Goal: Book appointment/travel/reservation

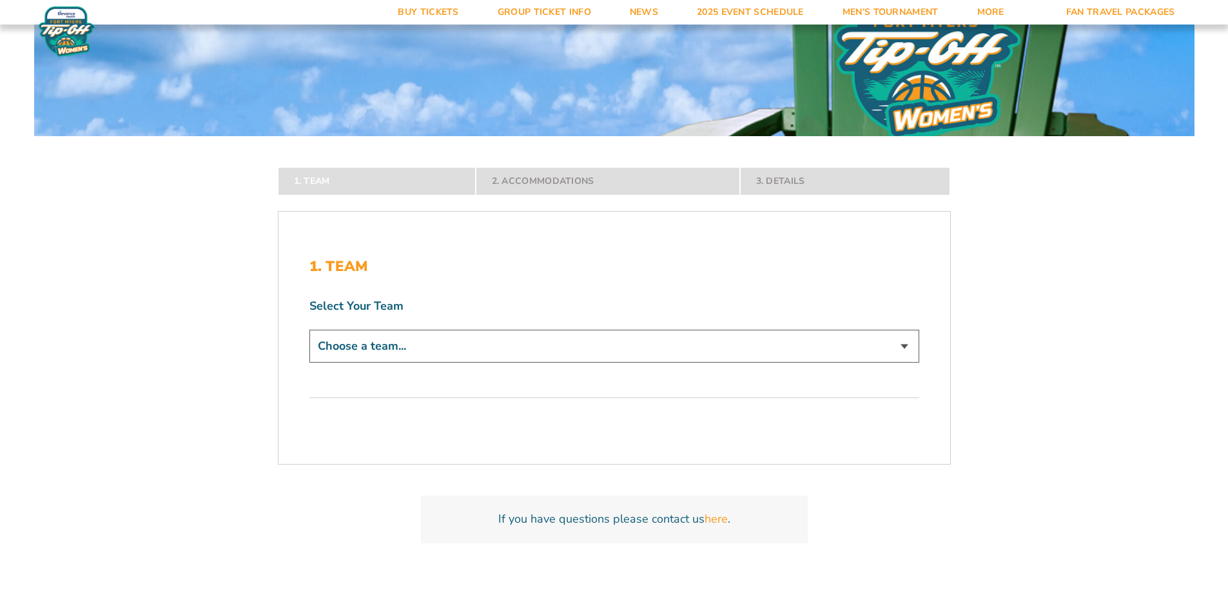
scroll to position [236, 0]
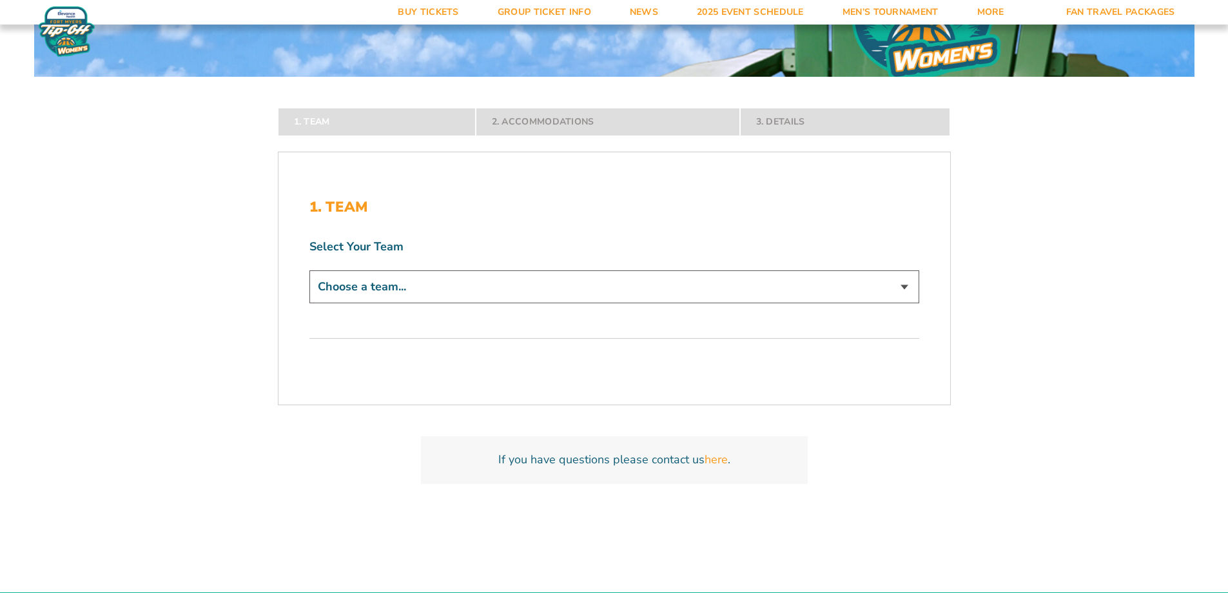
click at [906, 287] on select "Choose a team... Kansas Jayhawks Missouri Tigers Northwestern Wildcats" at bounding box center [615, 286] width 610 height 33
select select "12279"
click at [310, 303] on select "Choose a team... Kansas Jayhawks Missouri Tigers Northwestern Wildcats" at bounding box center [615, 286] width 610 height 33
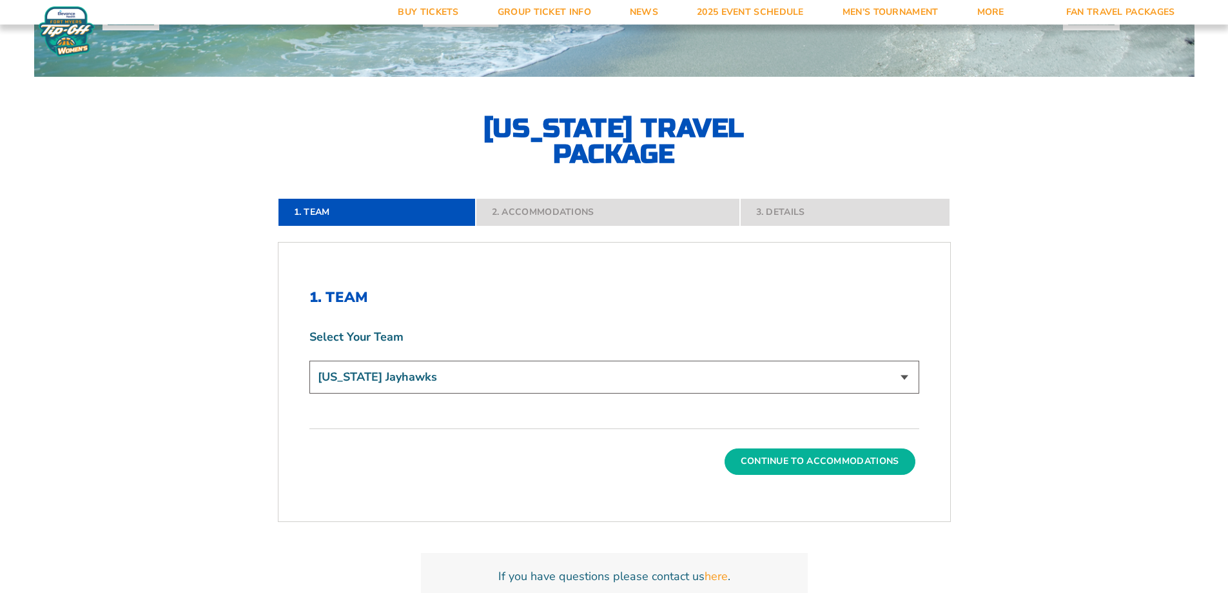
click at [854, 453] on button "Continue To Accommodations" at bounding box center [820, 461] width 191 height 26
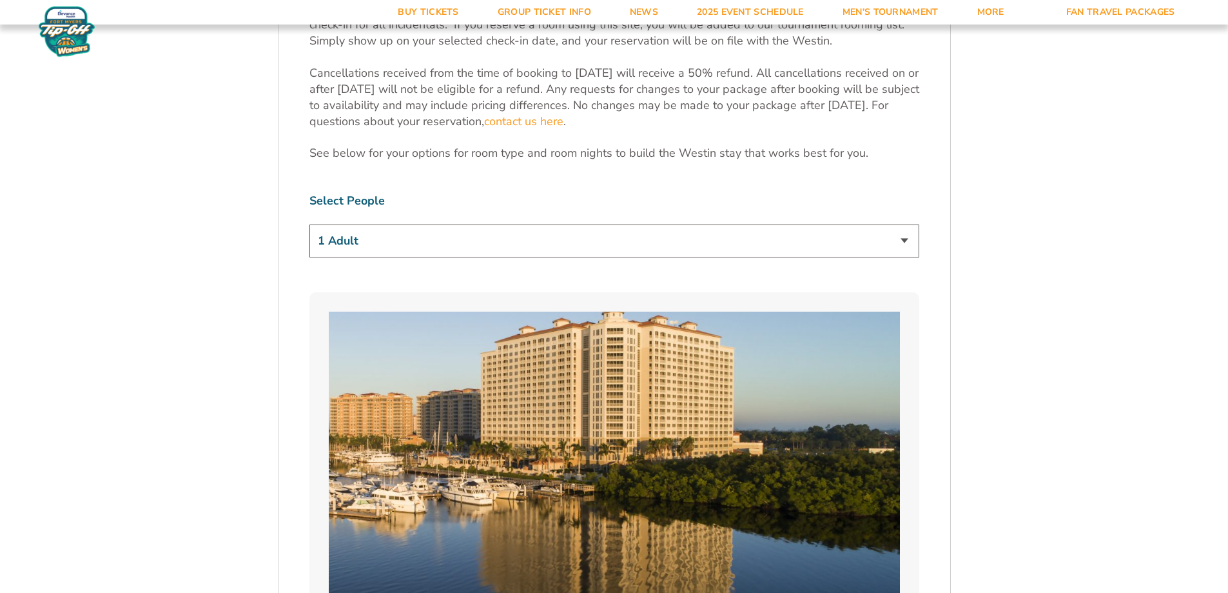
scroll to position [668, 0]
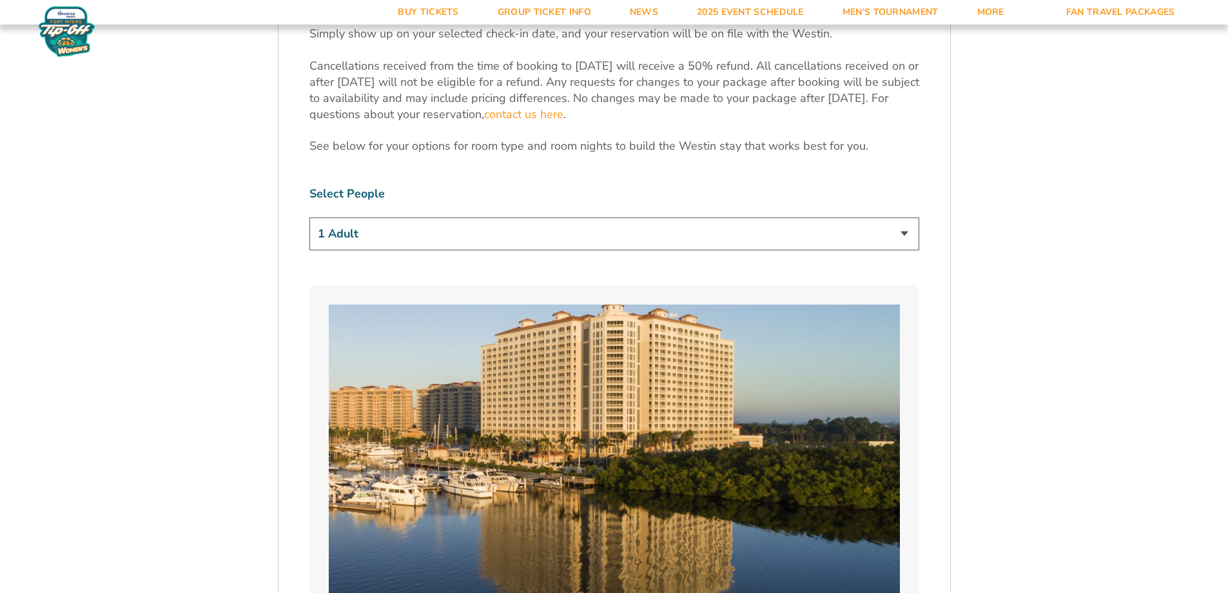
click at [907, 217] on select "1 Adult 2 Adults 3 Adults 4 Adults 2 Adults + 1 Child 2 Adults + 2 Children 2 A…" at bounding box center [615, 233] width 610 height 33
select select "3 Adults"
click at [310, 217] on select "1 Adult 2 Adults 3 Adults 4 Adults 2 Adults + 1 Child 2 Adults + 2 Children 2 A…" at bounding box center [615, 233] width 610 height 33
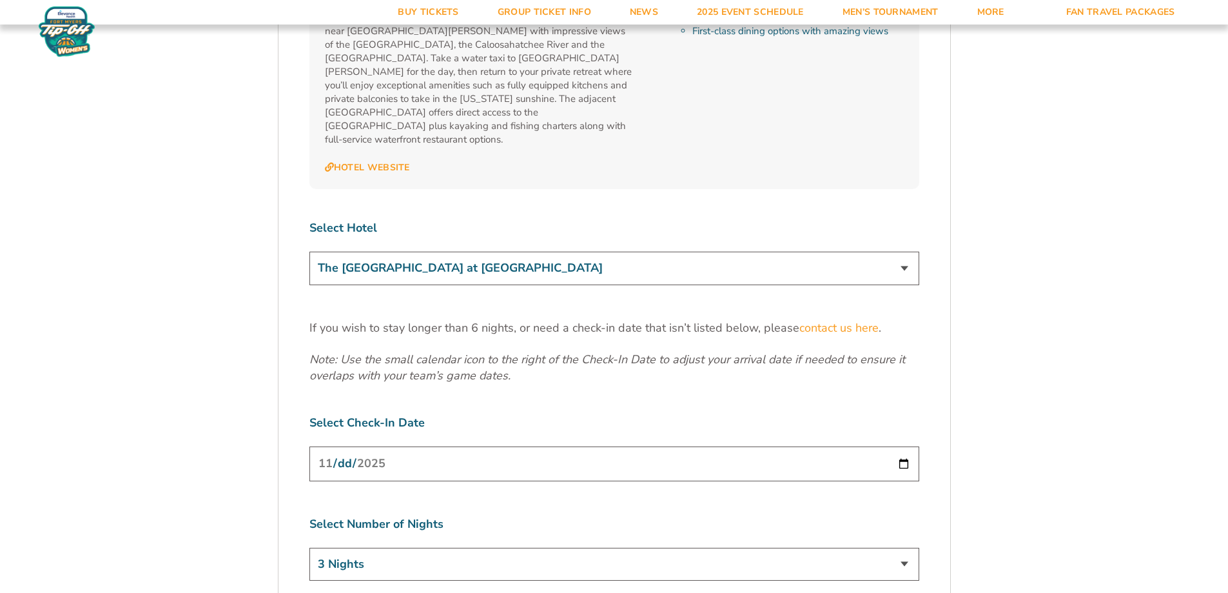
scroll to position [1521, 0]
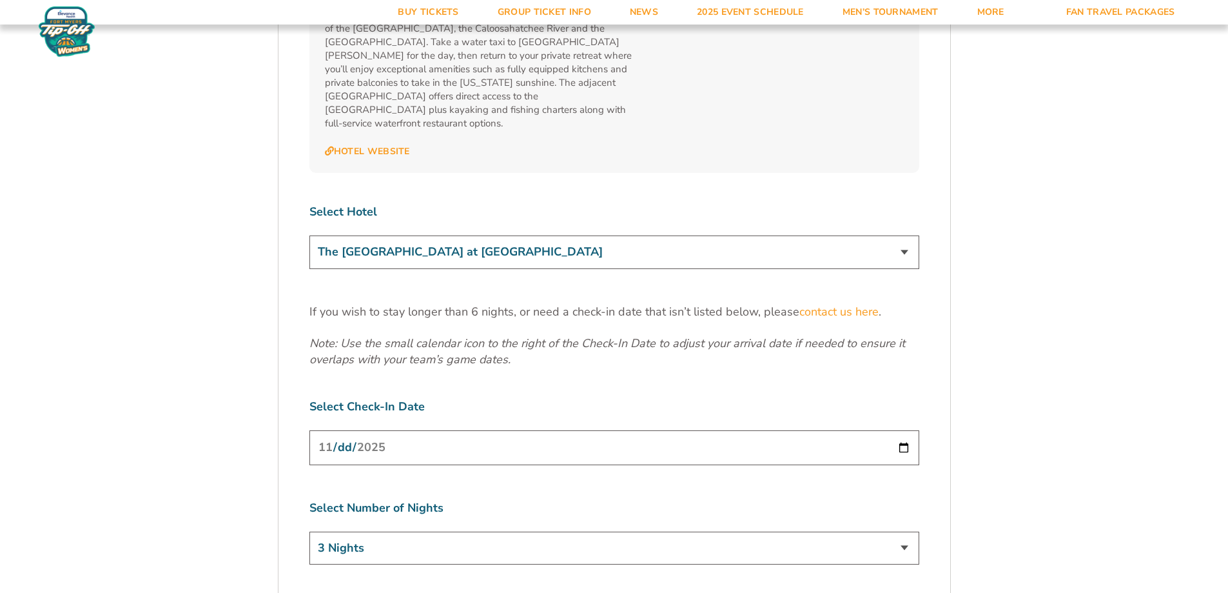
click at [905, 430] on input "[DATE]" at bounding box center [615, 447] width 610 height 34
click at [903, 430] on input "[DATE]" at bounding box center [615, 447] width 610 height 34
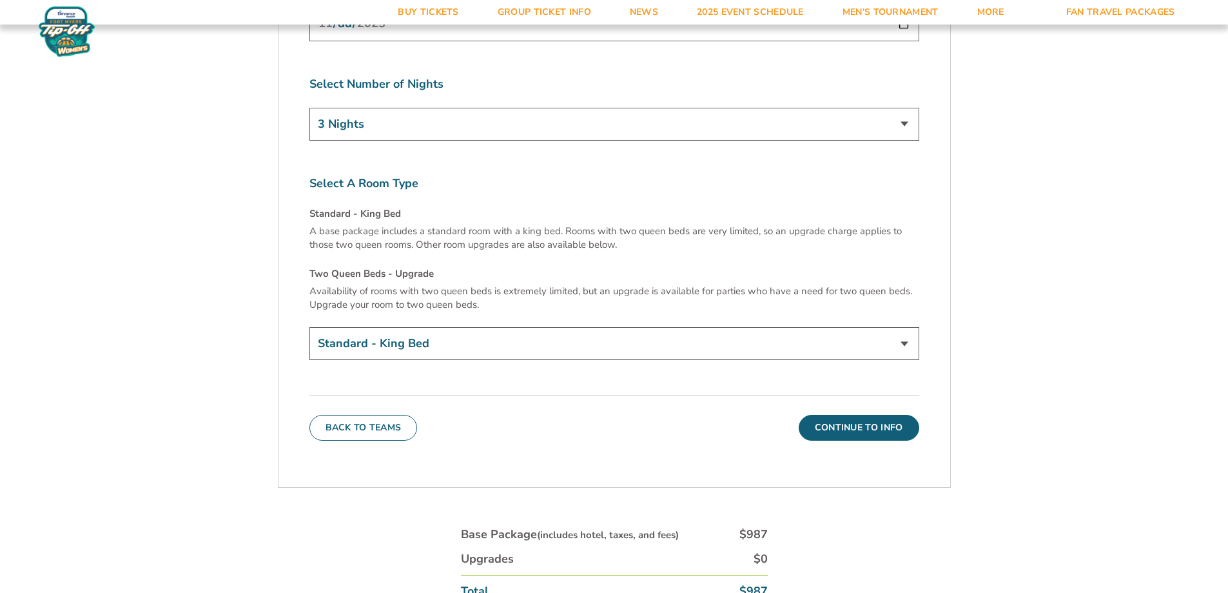
scroll to position [1980, 0]
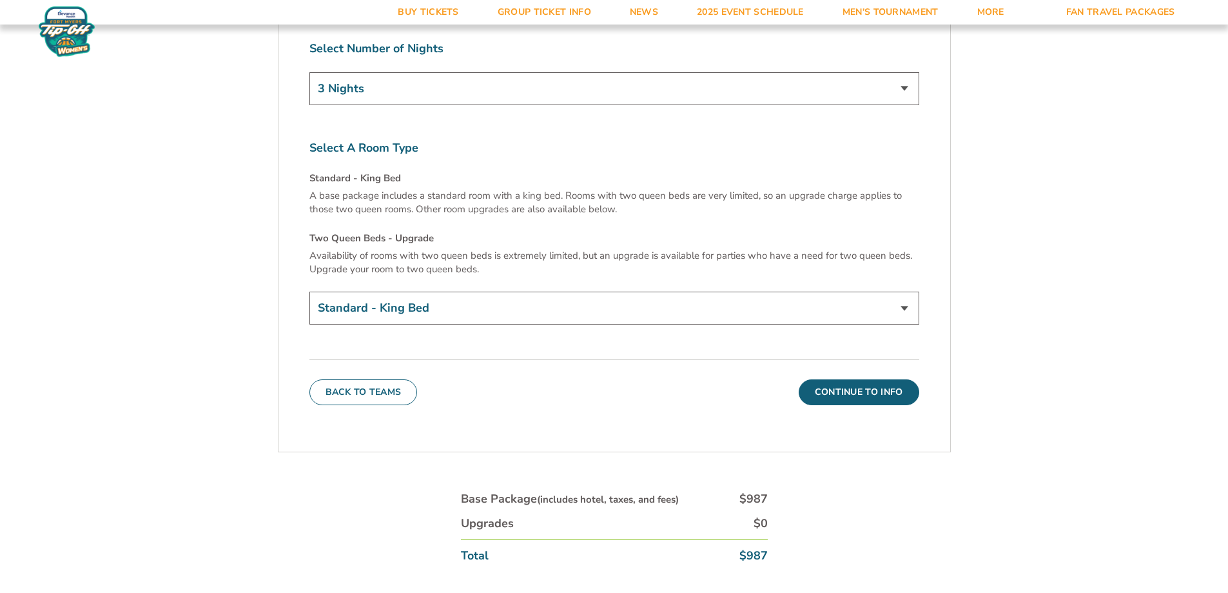
click at [905, 291] on select "Standard - King Bed Two Queen Beds - Upgrade (+$15 per night)" at bounding box center [615, 307] width 610 height 33
select select "Two Queen Beds - Upgrade"
click at [310, 291] on select "Standard - King Bed Two Queen Beds - Upgrade (+$15 per night)" at bounding box center [615, 307] width 610 height 33
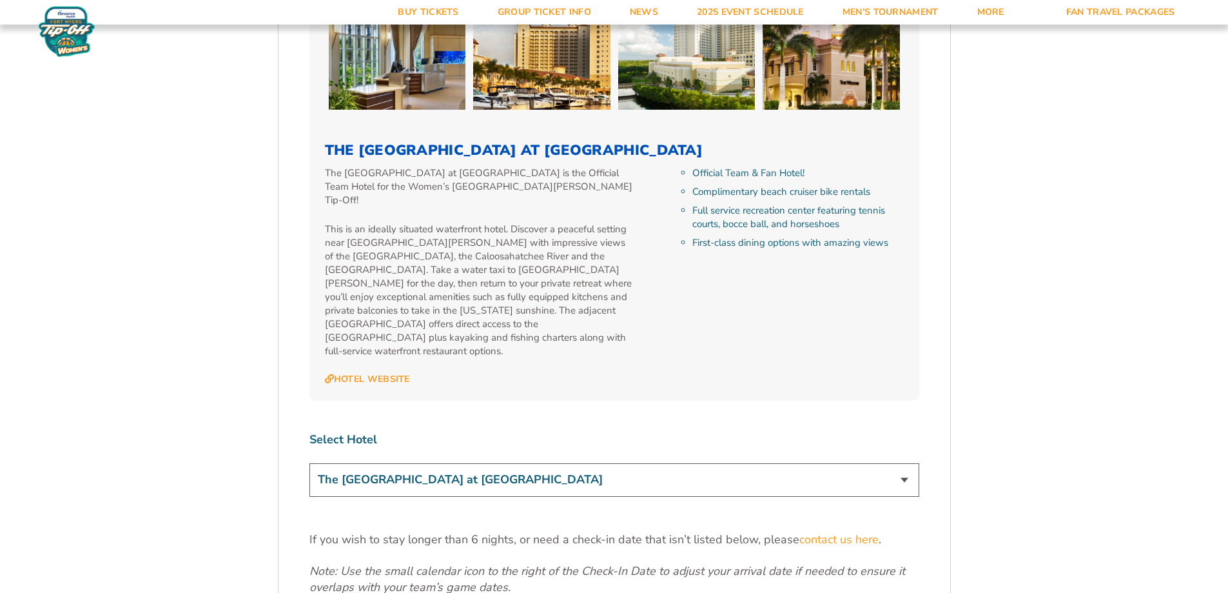
scroll to position [1296, 0]
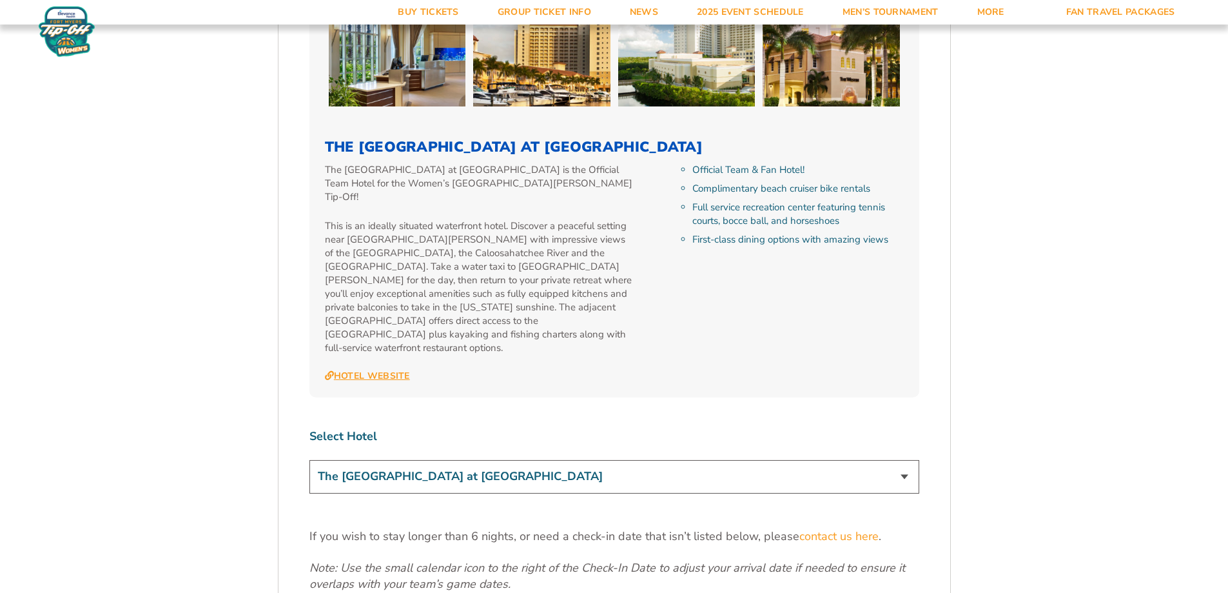
click at [386, 370] on link "Hotel Website" at bounding box center [367, 376] width 85 height 12
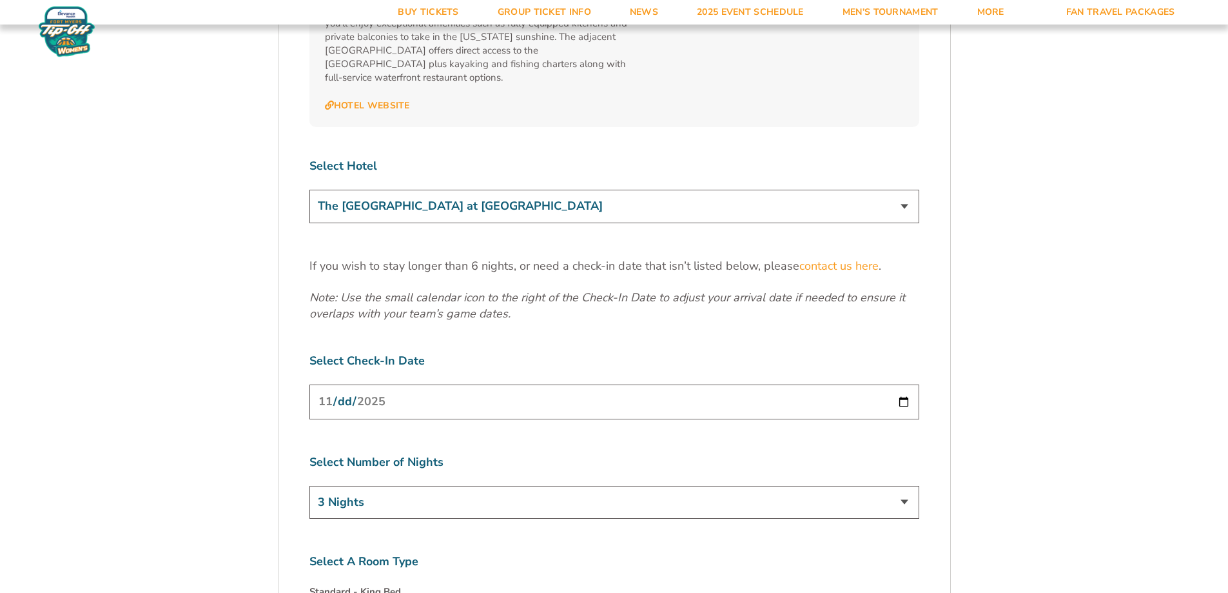
scroll to position [1576, 0]
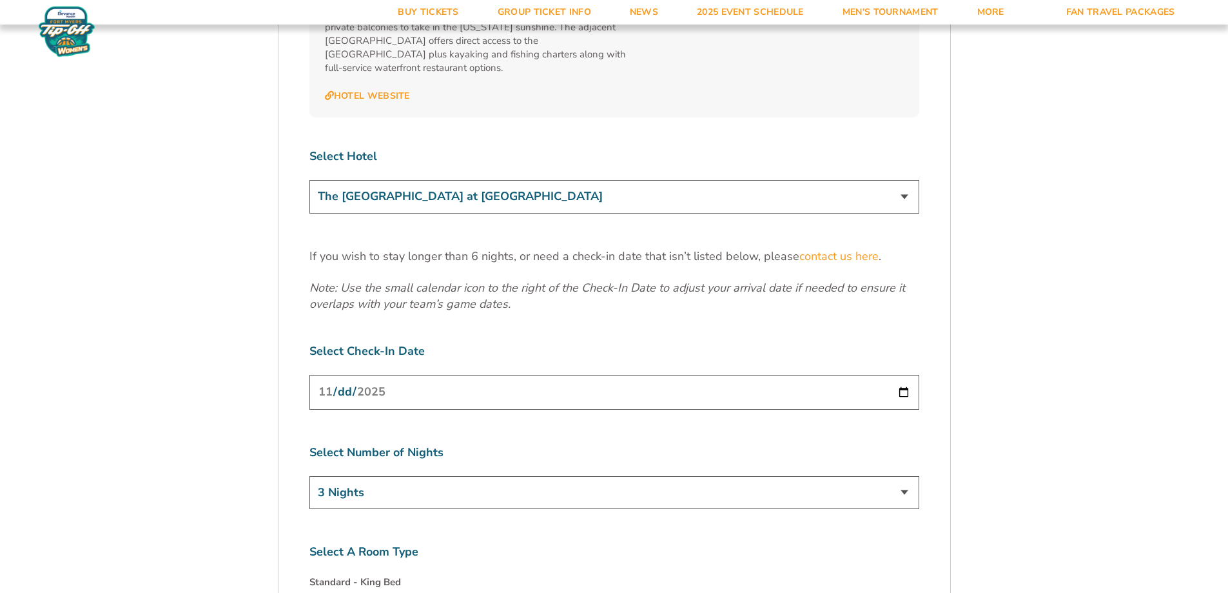
click at [709, 375] on input "[DATE]" at bounding box center [615, 392] width 610 height 34
click at [905, 375] on input "[DATE]" at bounding box center [615, 392] width 610 height 34
click at [583, 343] on label "Select Check-In Date" at bounding box center [615, 351] width 610 height 16
click at [899, 476] on select "3 Nights 4 Nights 5 Nights 6 Nights" at bounding box center [615, 492] width 610 height 33
click at [310, 476] on select "3 Nights 4 Nights 5 Nights 6 Nights" at bounding box center [615, 492] width 610 height 33
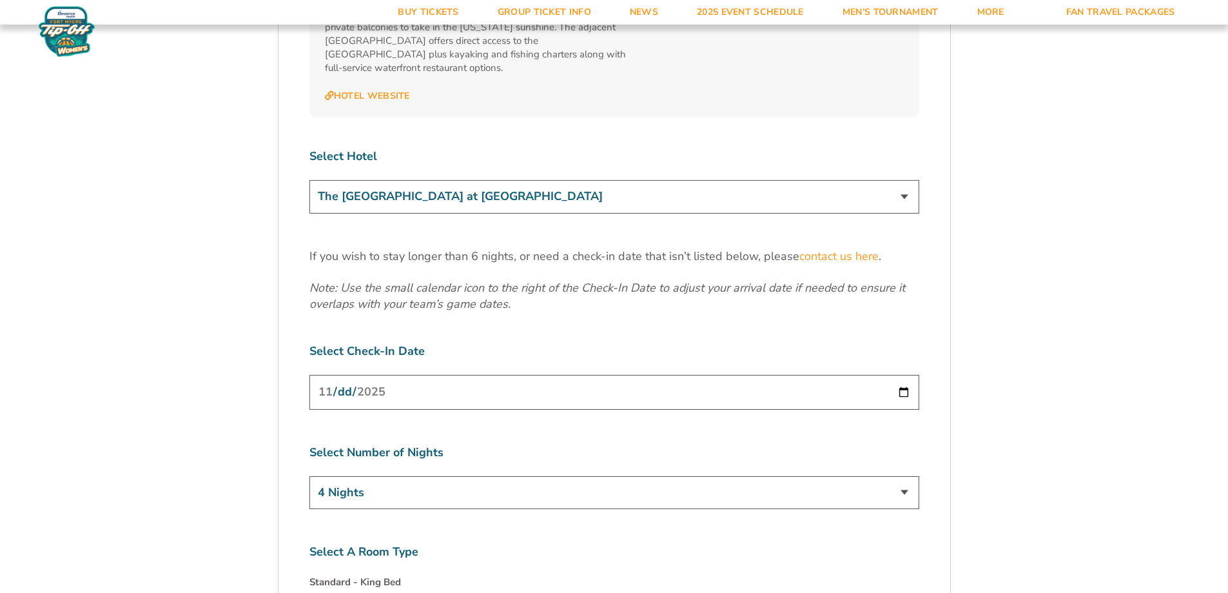
click at [515, 375] on input "[DATE]" at bounding box center [615, 392] width 610 height 34
click at [903, 375] on input "[DATE]" at bounding box center [615, 392] width 610 height 34
click at [666, 444] on label "Select Number of Nights" at bounding box center [615, 452] width 610 height 16
drag, startPoint x: 903, startPoint y: 450, endPoint x: 868, endPoint y: 450, distance: 35.5
click at [903, 476] on select "3 Nights 4 Nights 5 Nights 6 Nights" at bounding box center [615, 492] width 610 height 33
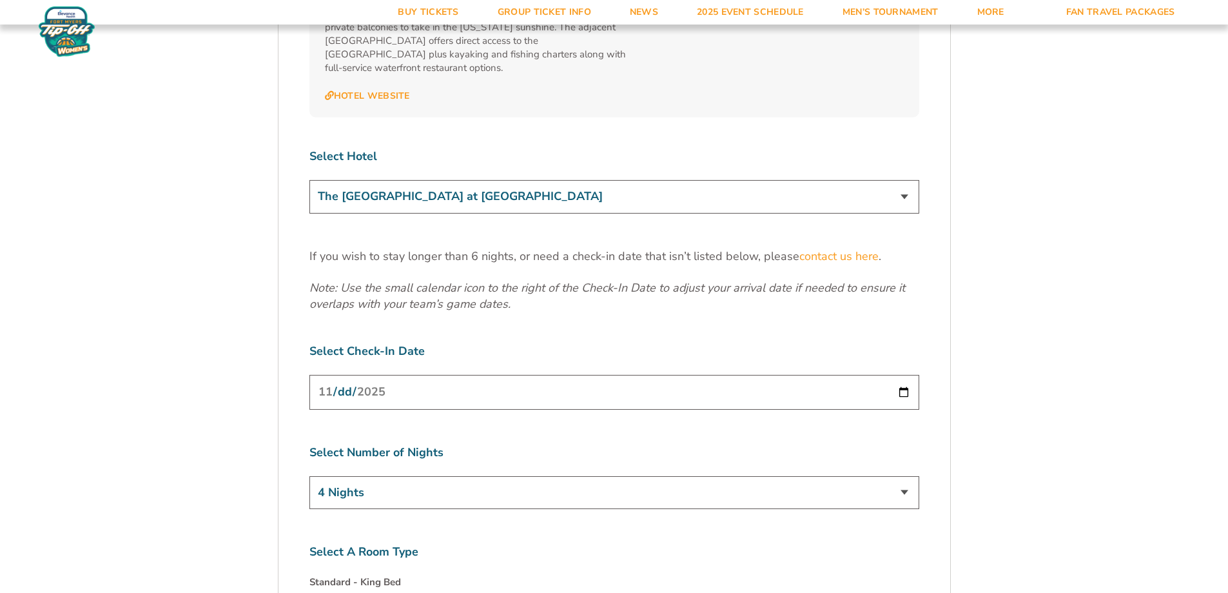
select select "3 Nights"
click at [310, 476] on select "3 Nights 4 Nights 5 Nights 6 Nights" at bounding box center [615, 492] width 610 height 33
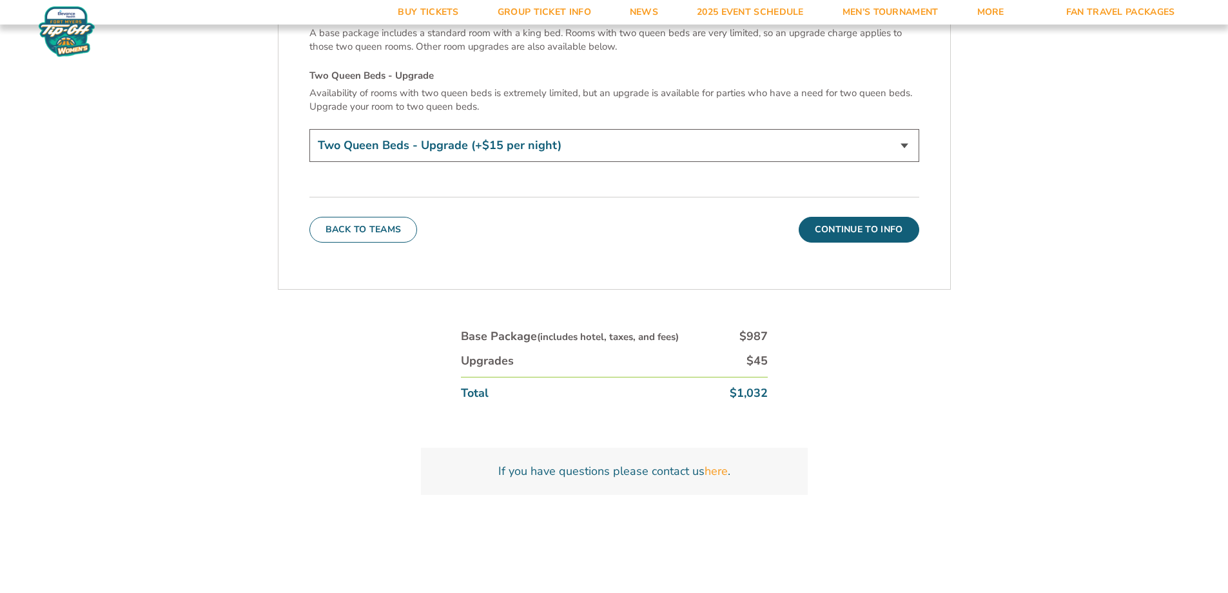
scroll to position [2156, 0]
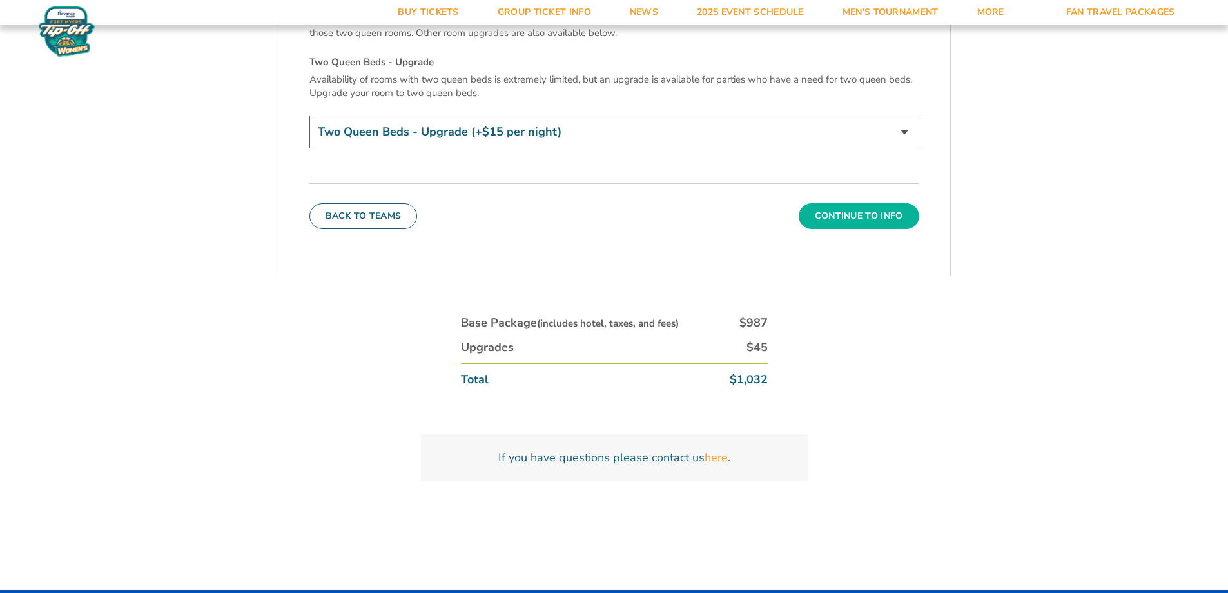
click at [846, 203] on button "Continue To Info" at bounding box center [859, 216] width 121 height 26
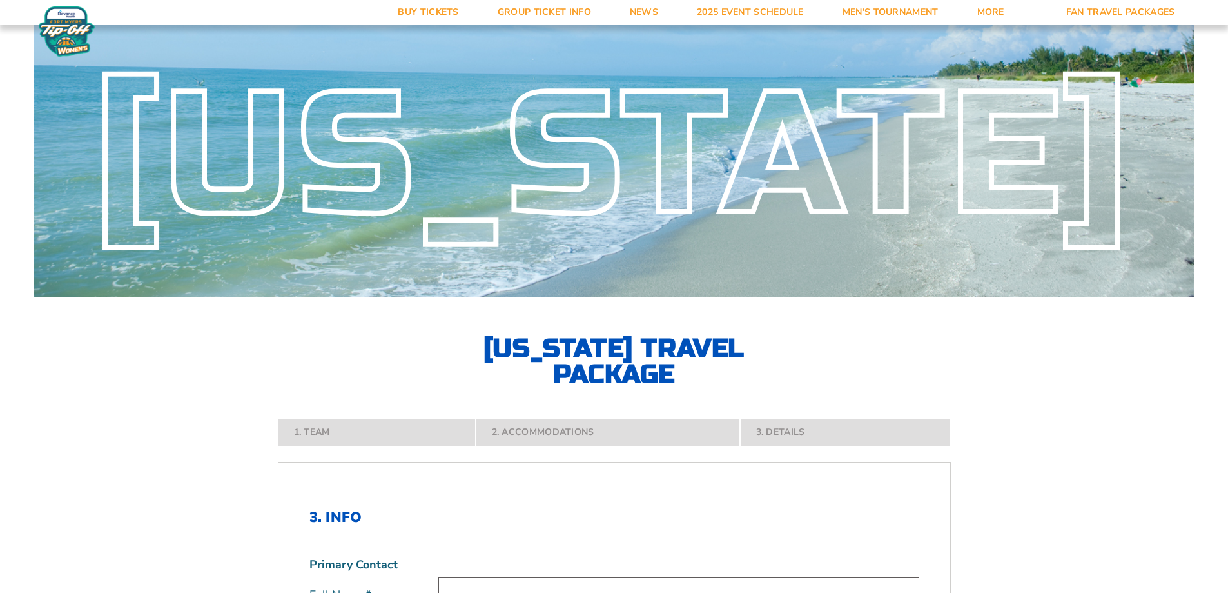
scroll to position [0, 0]
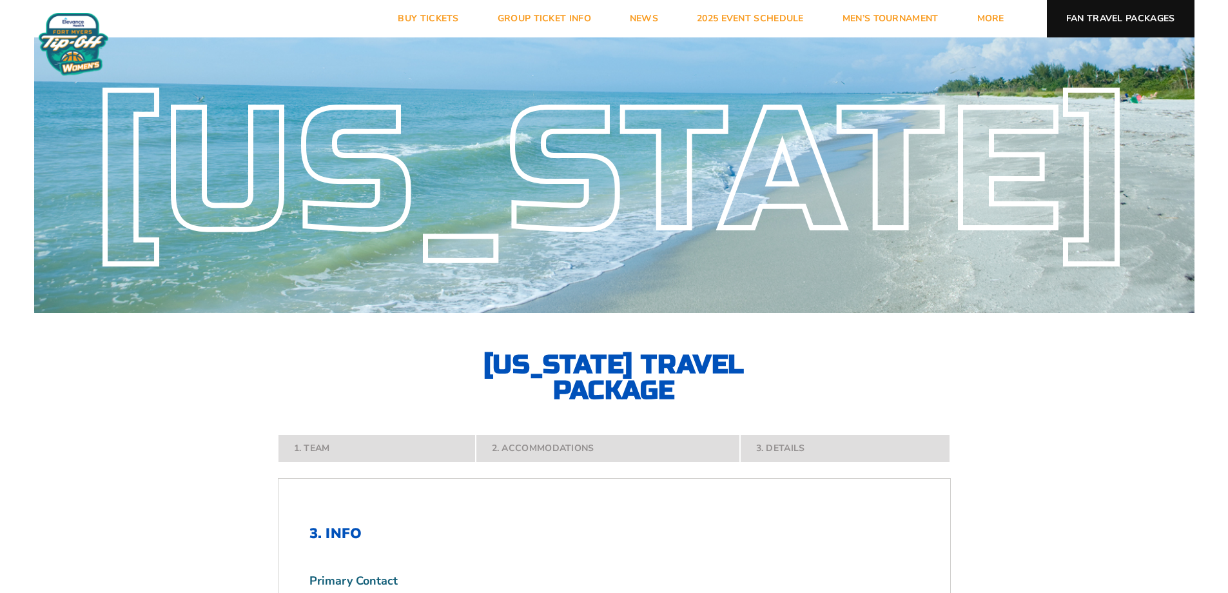
click at [1134, 19] on link "Fan Travel Packages" at bounding box center [1121, 18] width 148 height 37
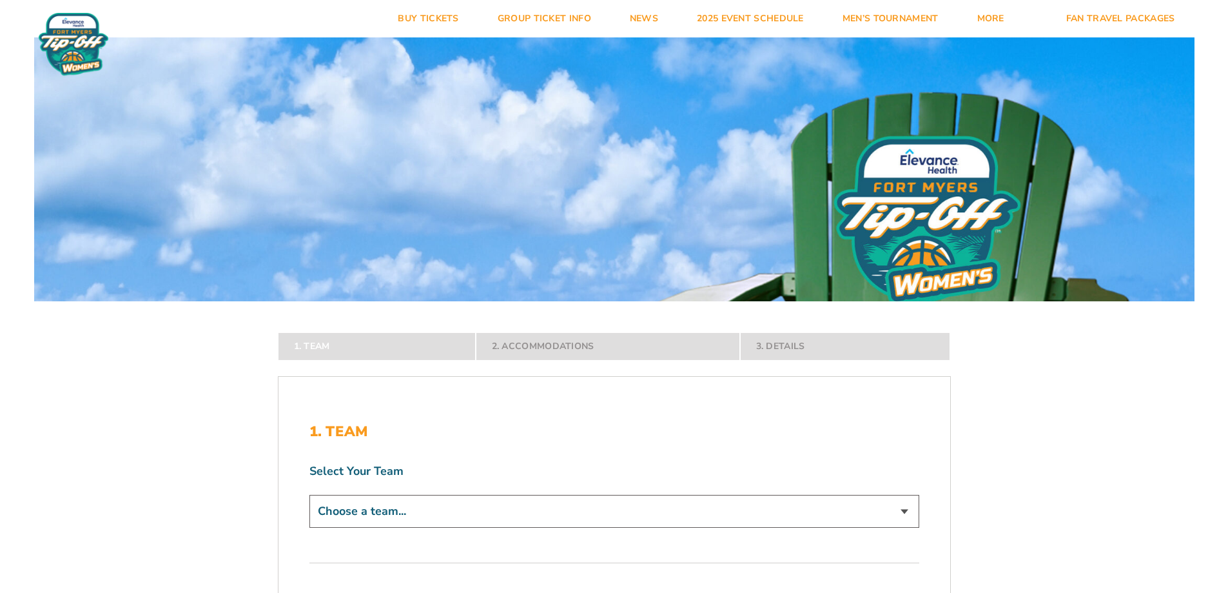
scroll to position [9, 0]
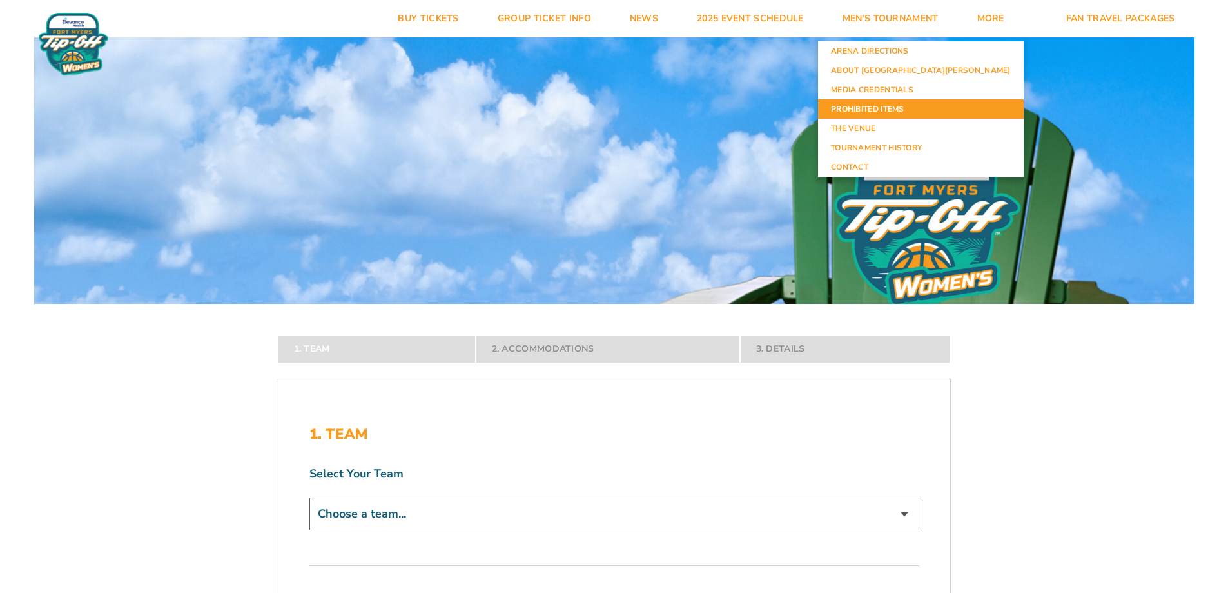
click at [980, 110] on link "Prohibited Items" at bounding box center [921, 108] width 206 height 19
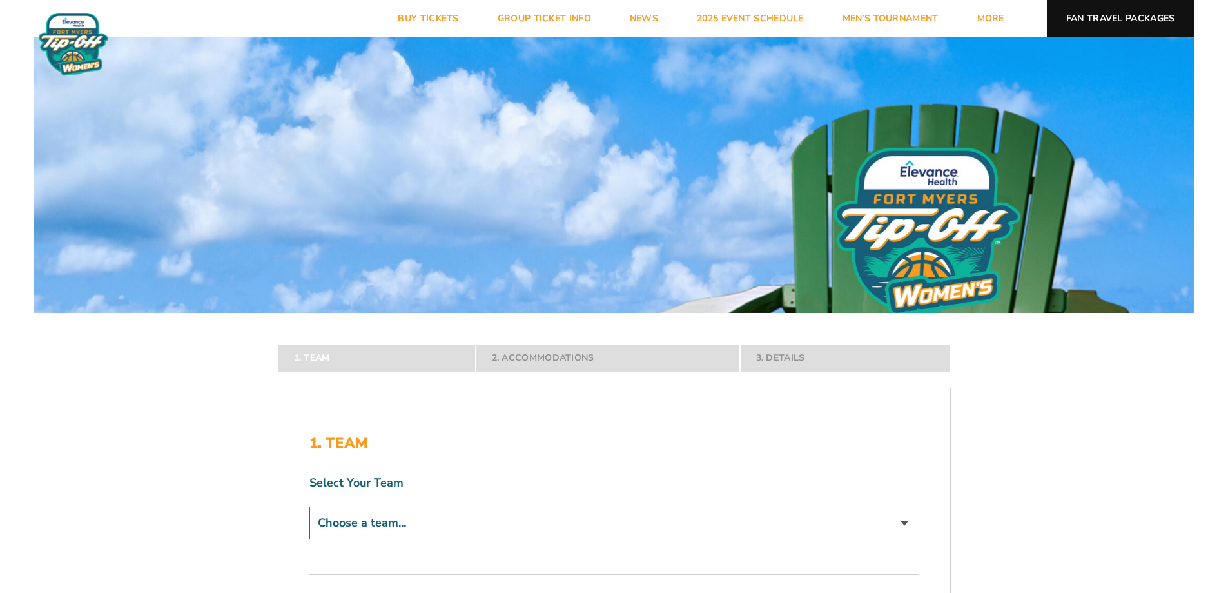
click at [1100, 21] on link "Fan Travel Packages" at bounding box center [1121, 18] width 148 height 37
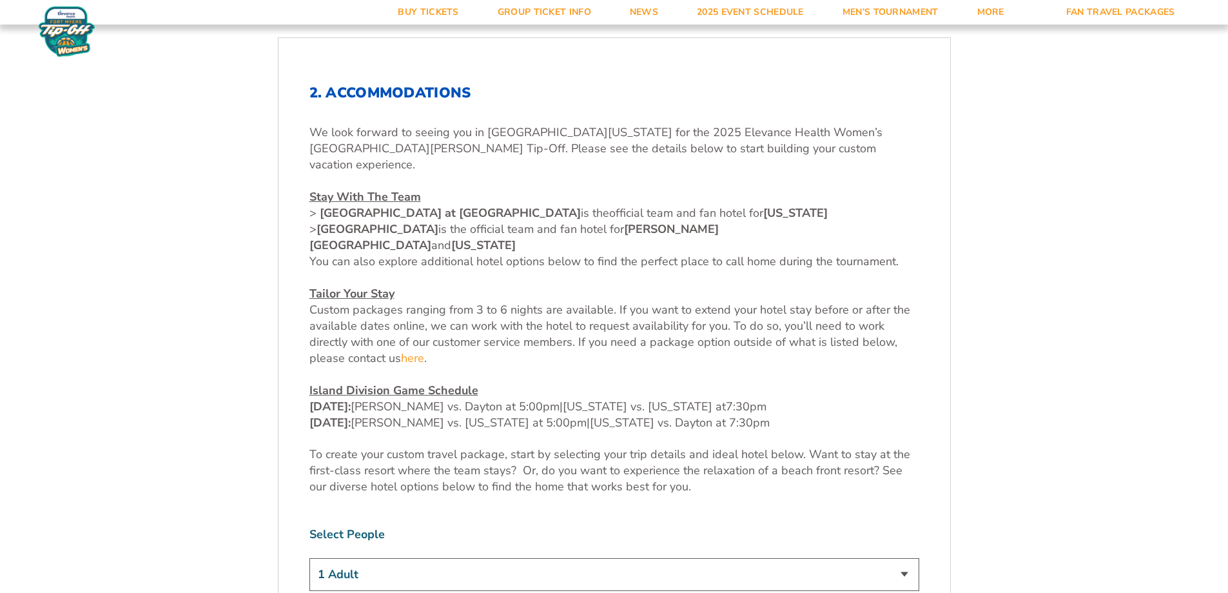
scroll to position [529, 0]
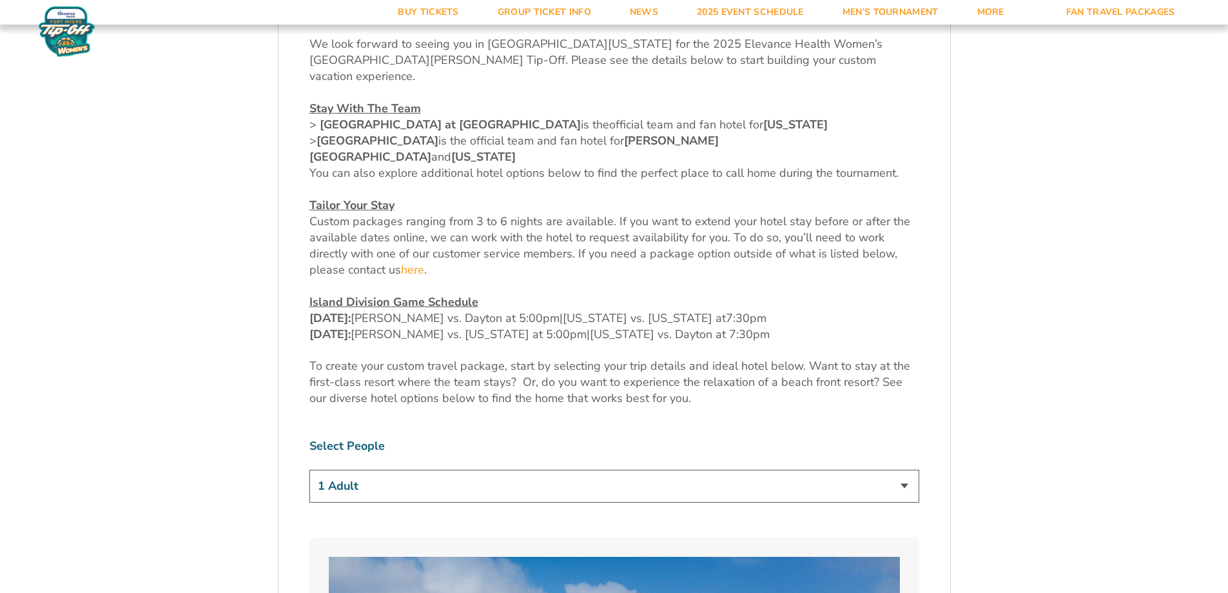
click at [906, 469] on select "1 Adult 2 Adults 3 Adults 4 Adults 2 Adults + 1 Child 2 Adults + 2 Children 2 A…" at bounding box center [615, 485] width 610 height 33
select select "3 Adults"
click at [310, 469] on select "1 Adult 2 Adults 3 Adults 4 Adults 2 Adults + 1 Child 2 Adults + 2 Children 2 A…" at bounding box center [615, 485] width 610 height 33
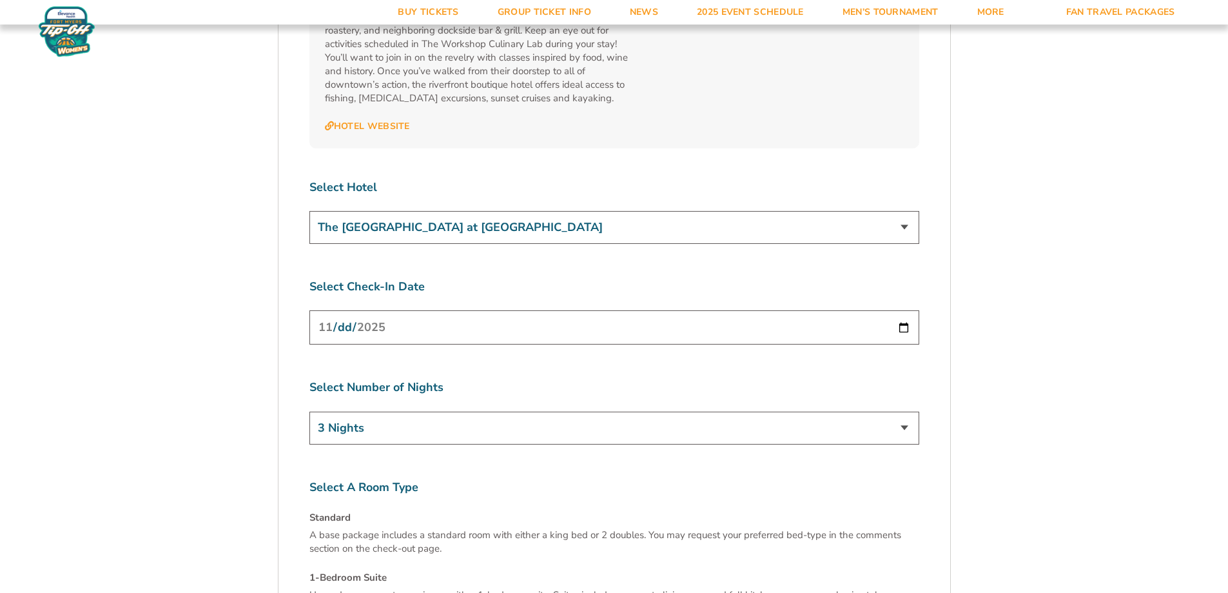
scroll to position [4774, 0]
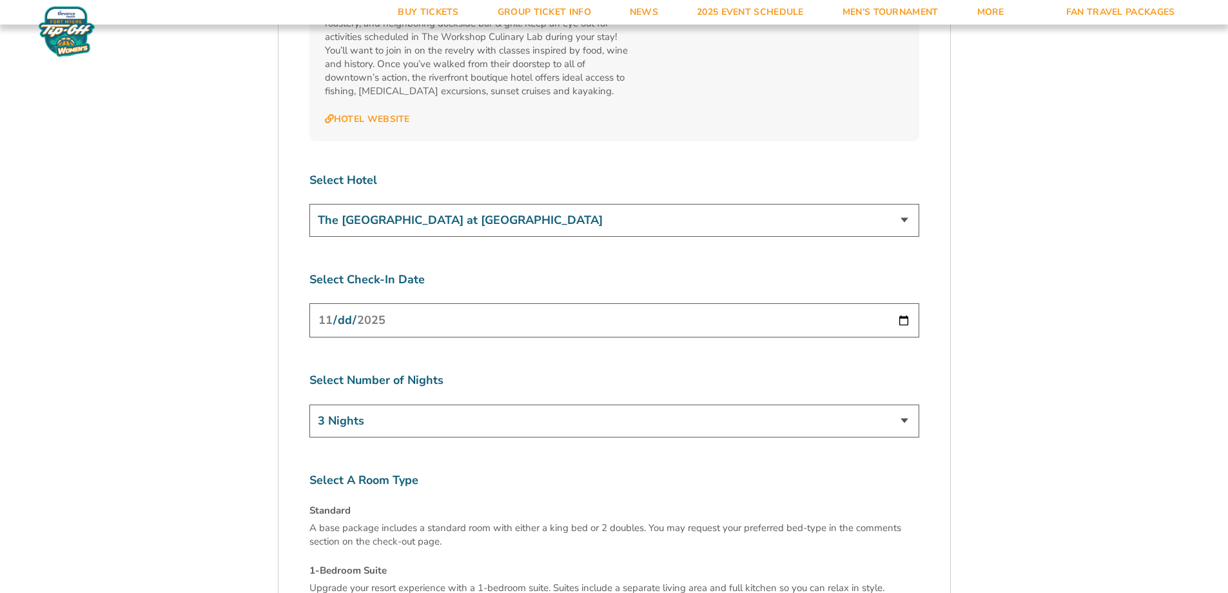
click at [902, 303] on input "[DATE]" at bounding box center [615, 320] width 610 height 34
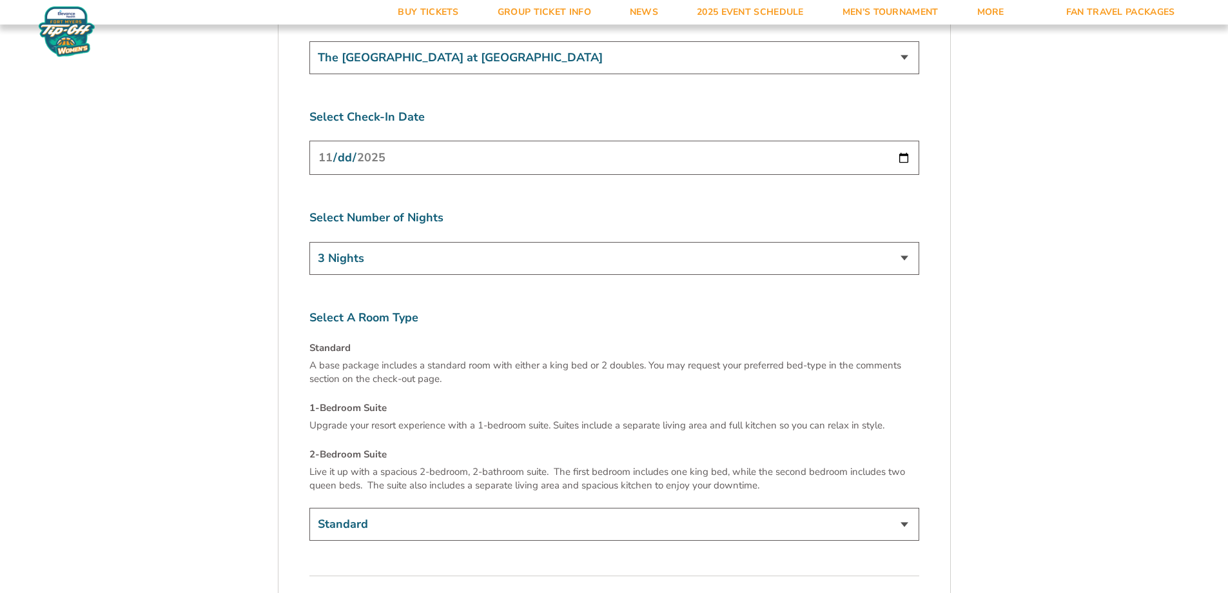
scroll to position [4909, 0]
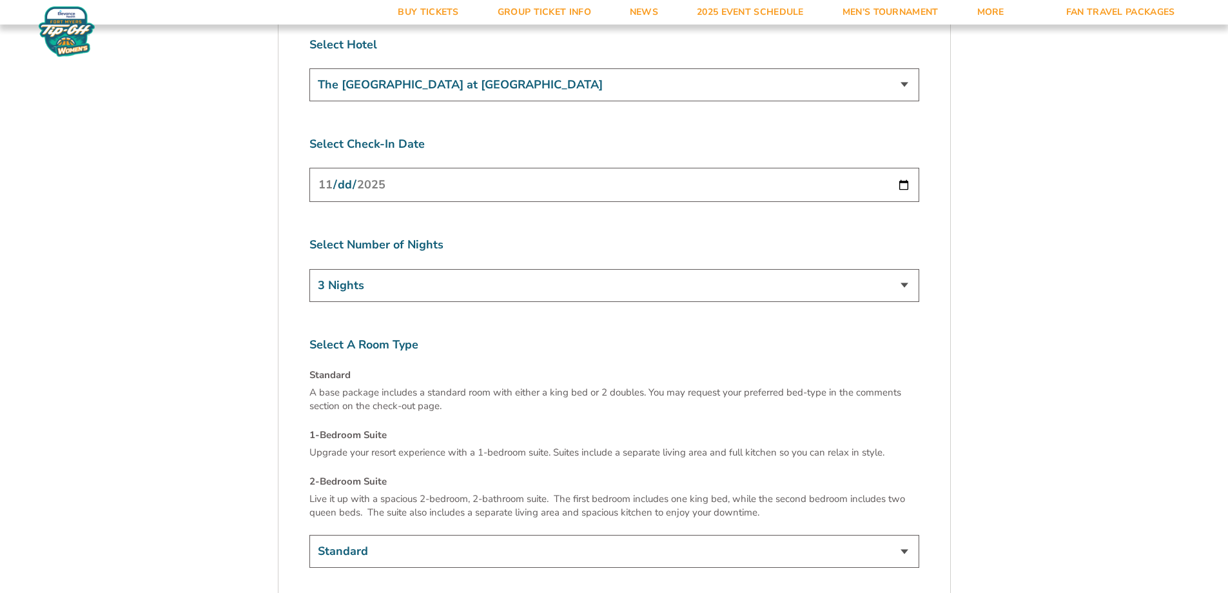
click at [905, 535] on select "Standard 1-Bedroom Suite (+$99 per night) 2-Bedroom Suite (+$349 per night)" at bounding box center [615, 551] width 610 height 33
click at [904, 535] on select "Standard 1-Bedroom Suite (+$99 per night) 2-Bedroom Suite (+$349 per night)" at bounding box center [615, 551] width 610 height 33
select select "2-Bedroom Suite"
click at [310, 535] on select "Standard 1-Bedroom Suite (+$99 per night) 2-Bedroom Suite (+$349 per night)" at bounding box center [615, 551] width 610 height 33
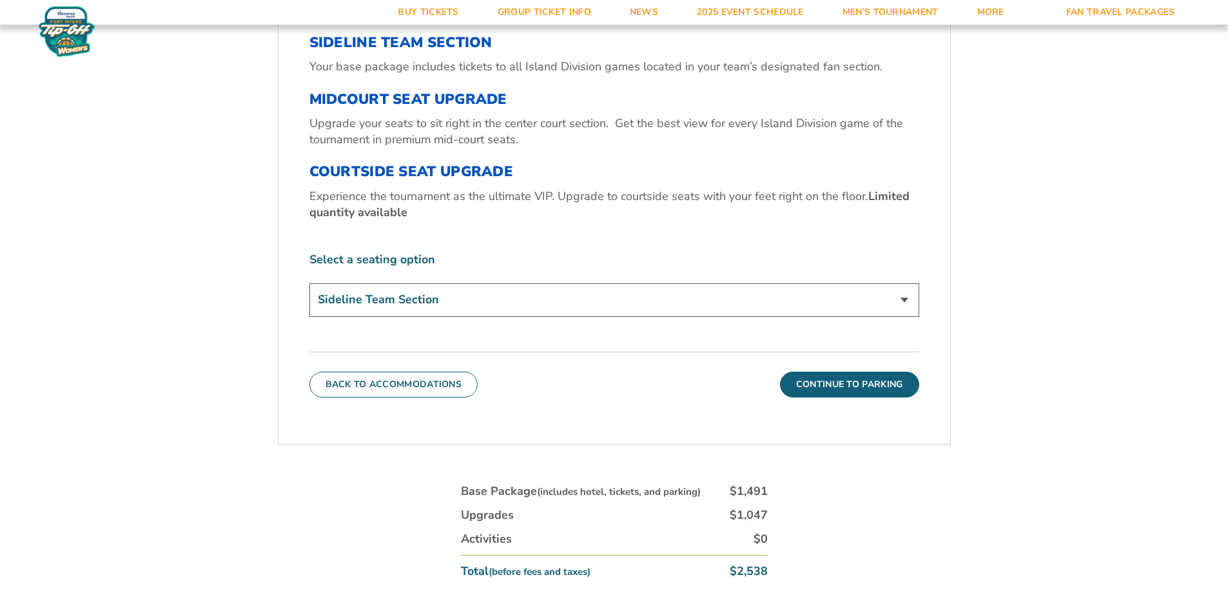
scroll to position [539, 0]
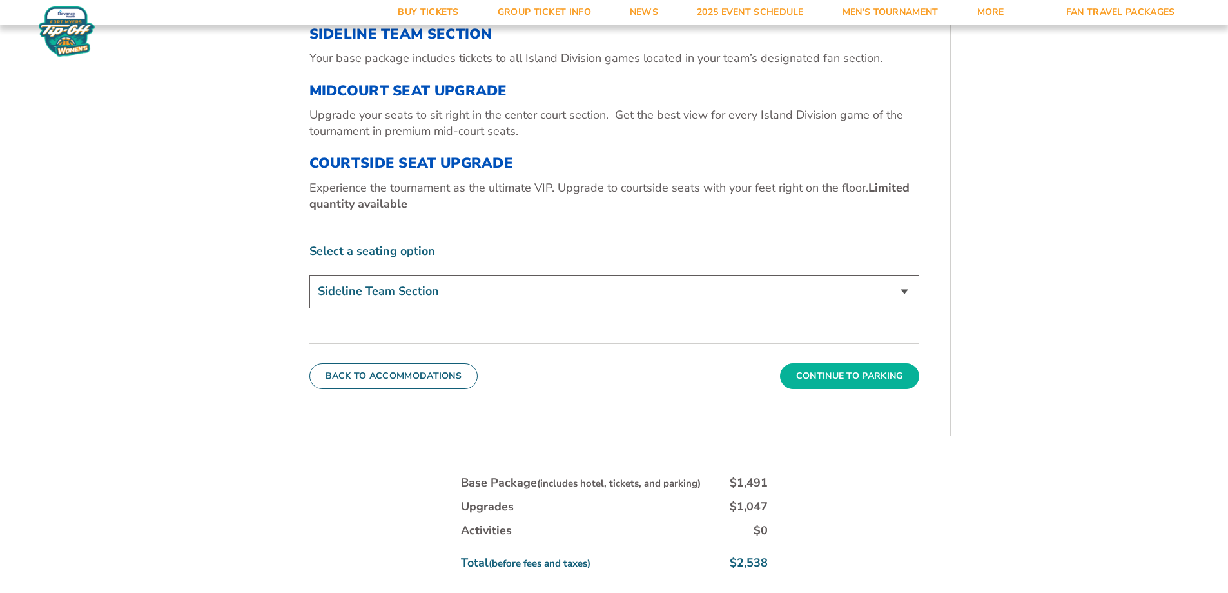
click at [895, 374] on button "Continue To Parking" at bounding box center [849, 376] width 139 height 26
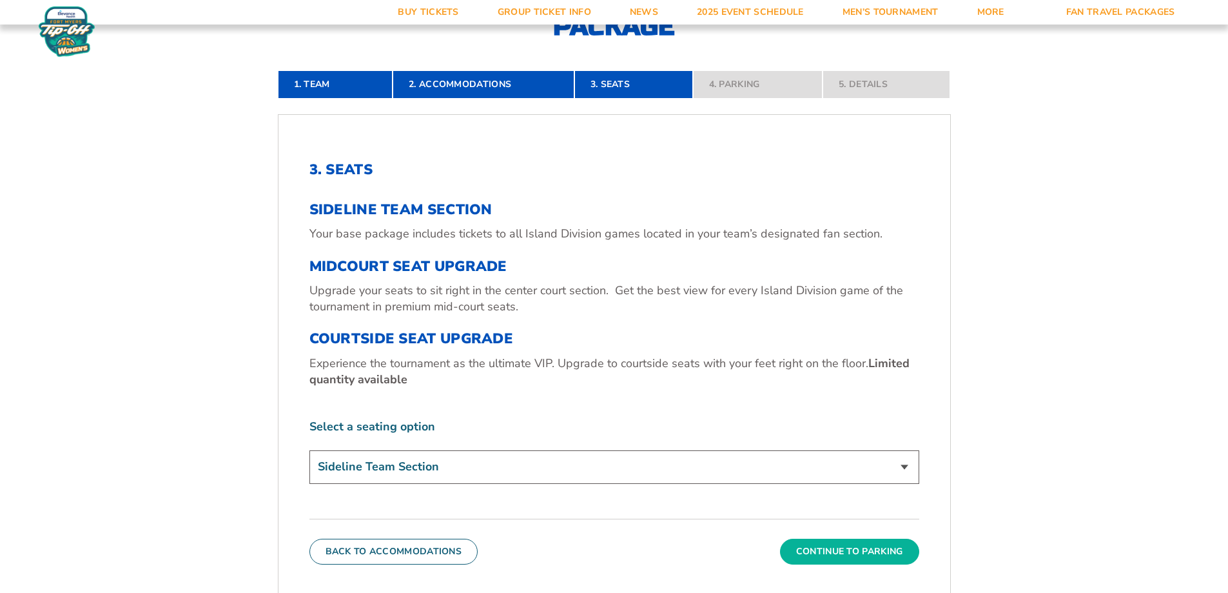
scroll to position [281, 0]
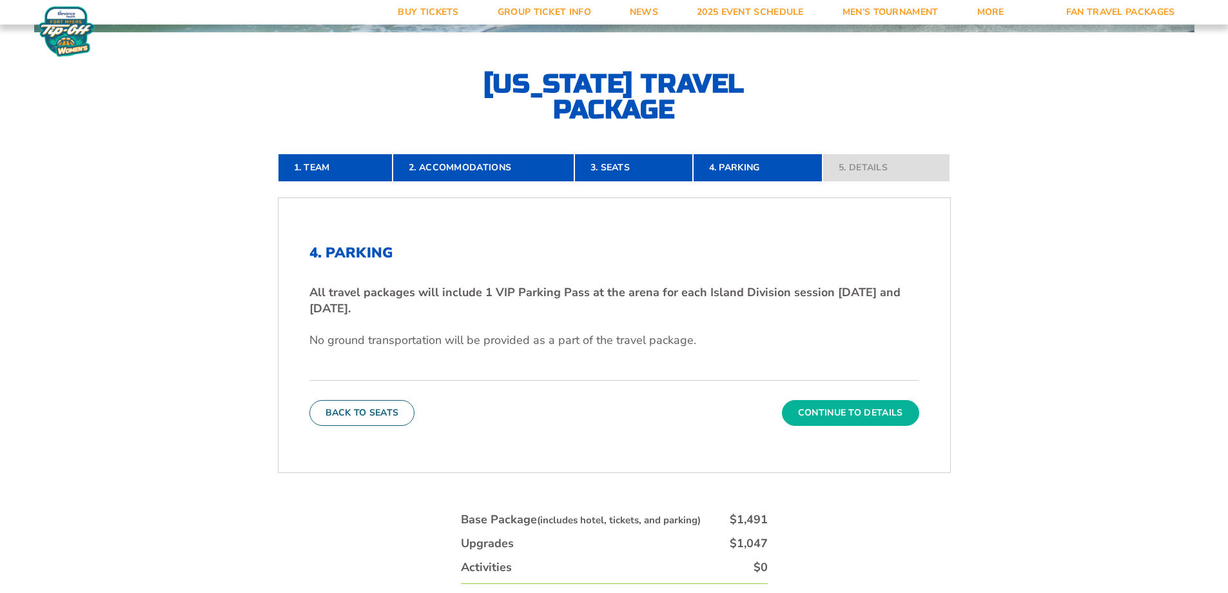
click at [820, 413] on button "Continue To Details" at bounding box center [850, 413] width 137 height 26
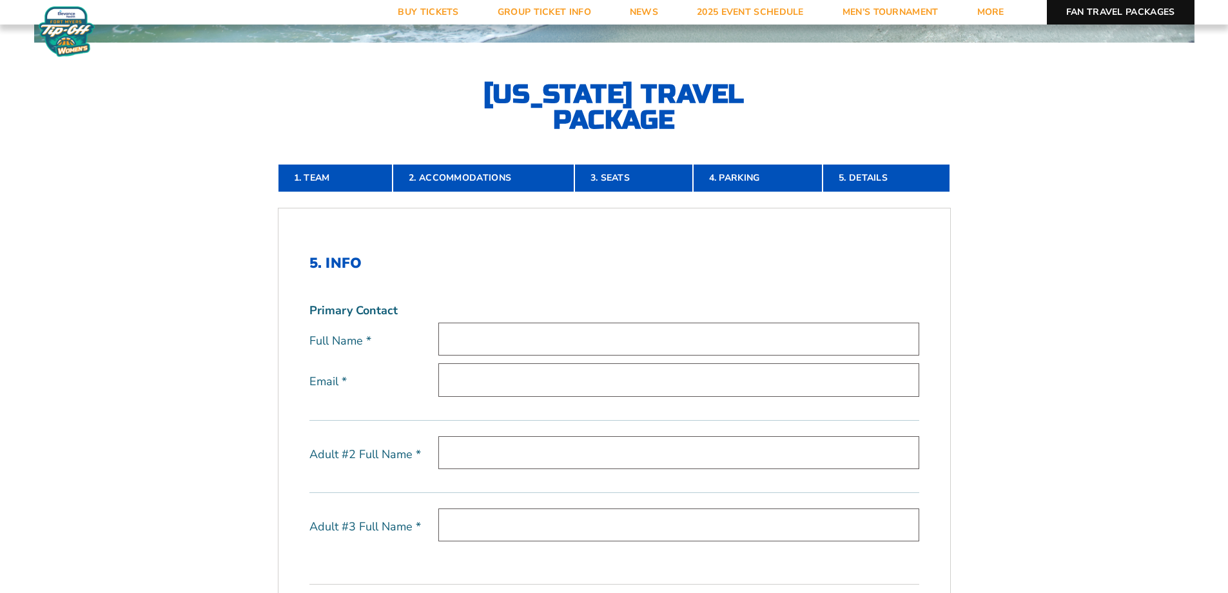
scroll to position [177, 0]
